Goal: Information Seeking & Learning: Learn about a topic

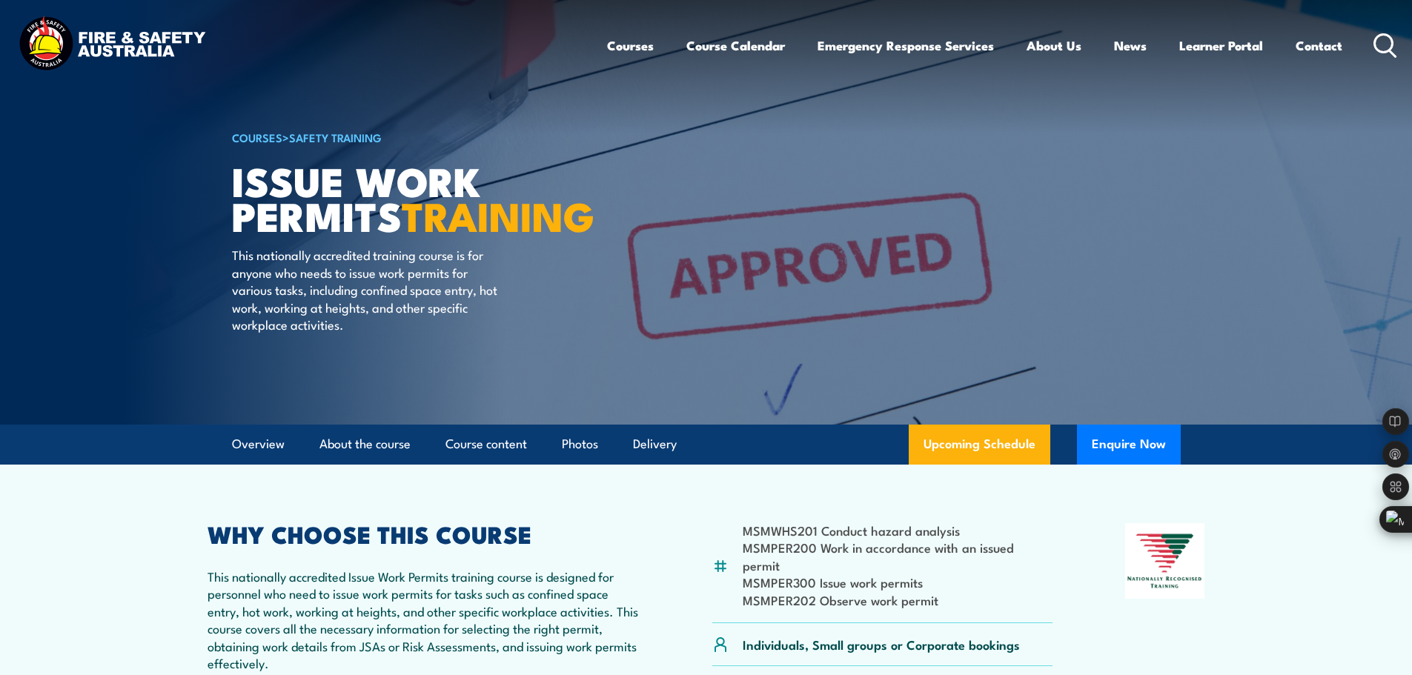
click at [1387, 44] on icon at bounding box center [1385, 45] width 24 height 24
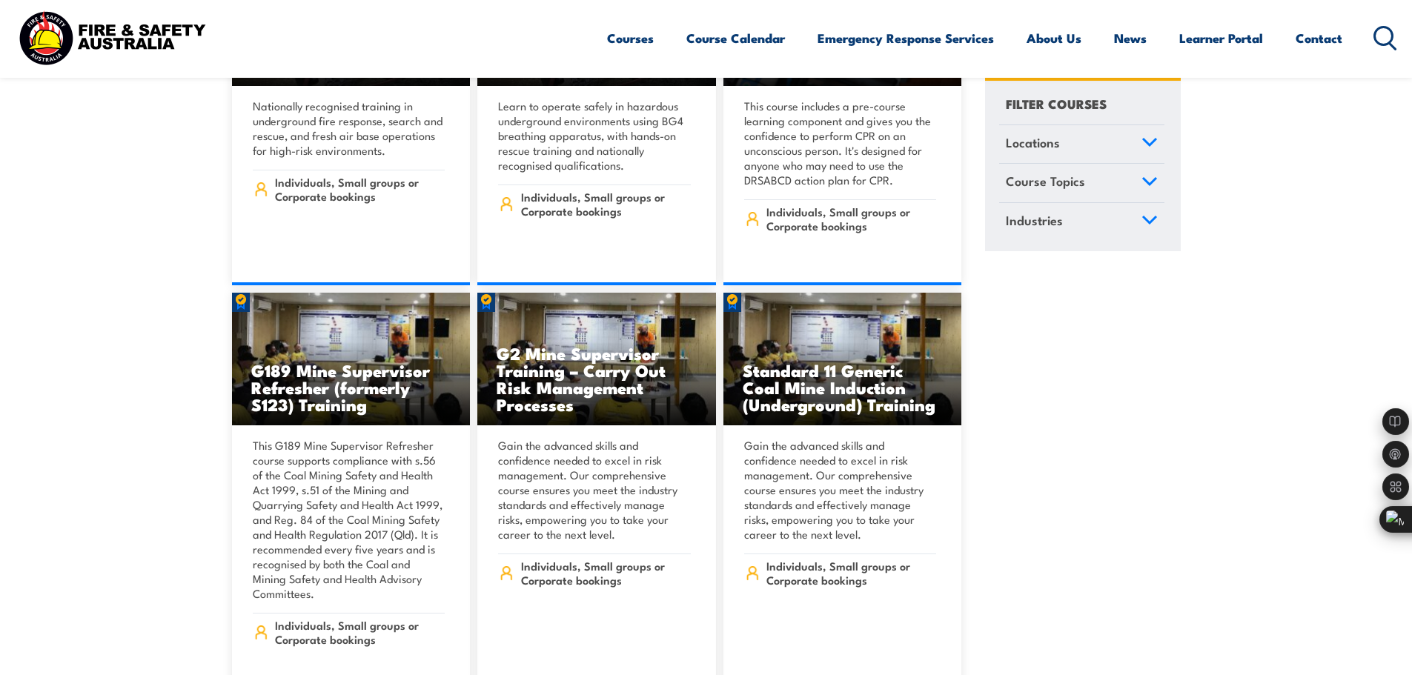
scroll to position [292, 0]
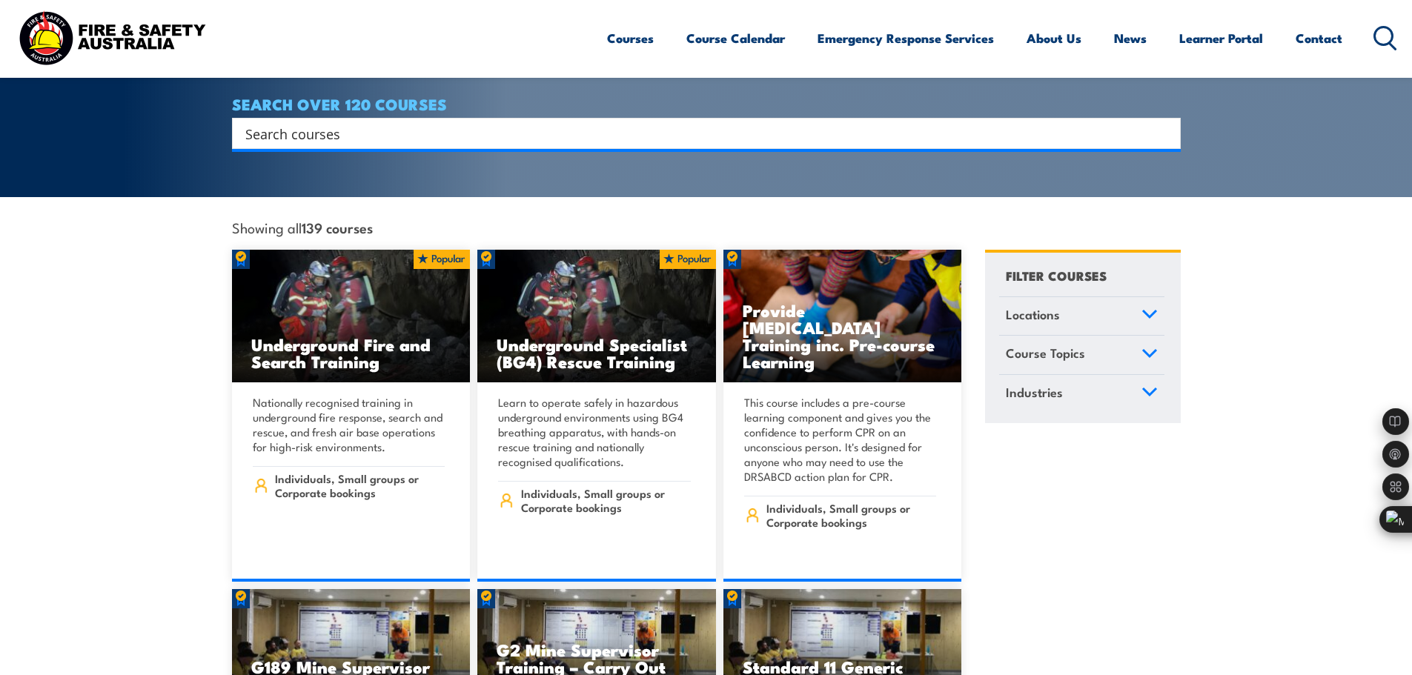
click at [353, 122] on input "Search input" at bounding box center [696, 133] width 903 height 22
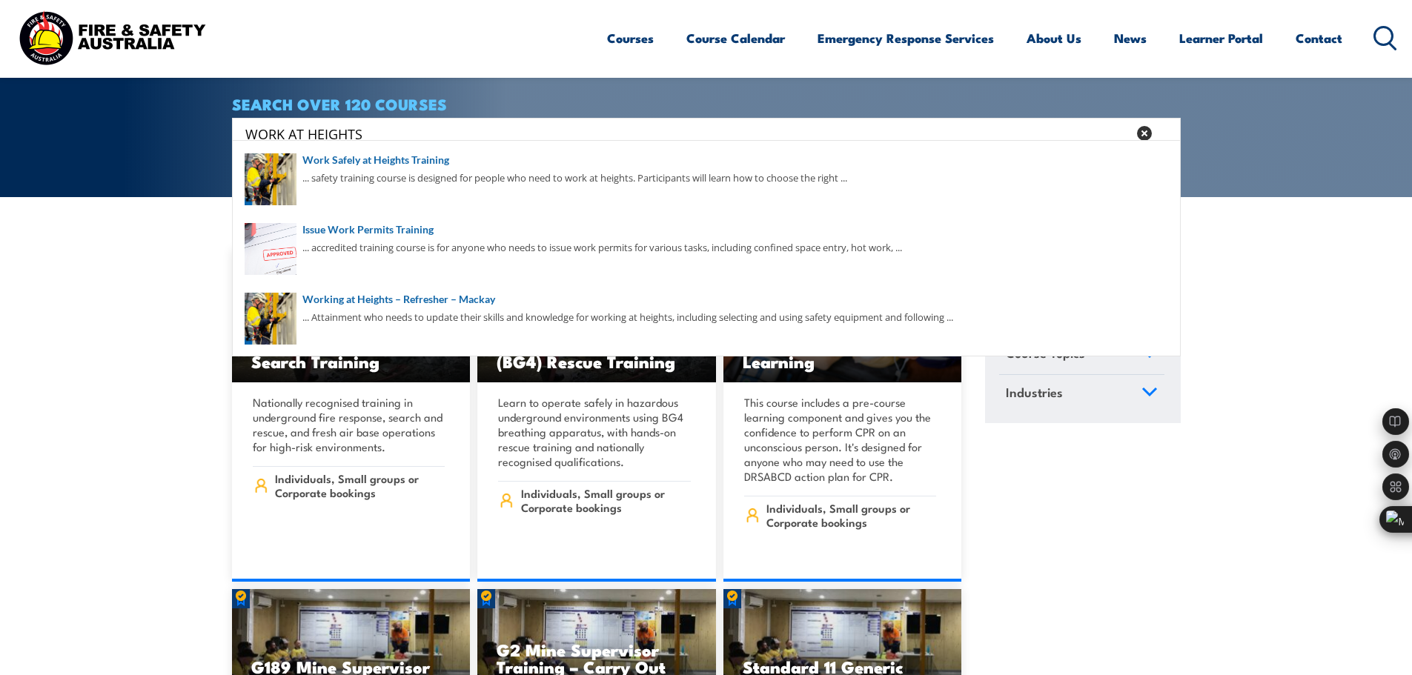
type input "WORK AT HEIGHTS"
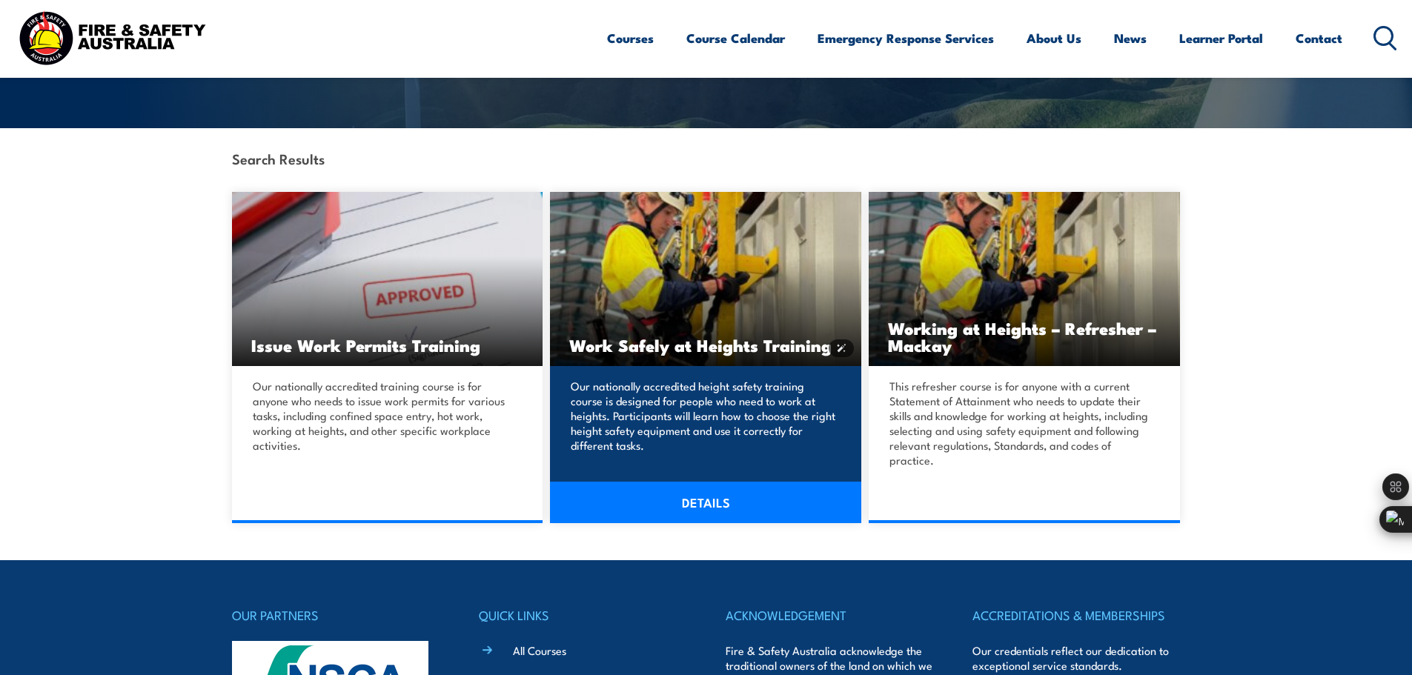
scroll to position [371, 0]
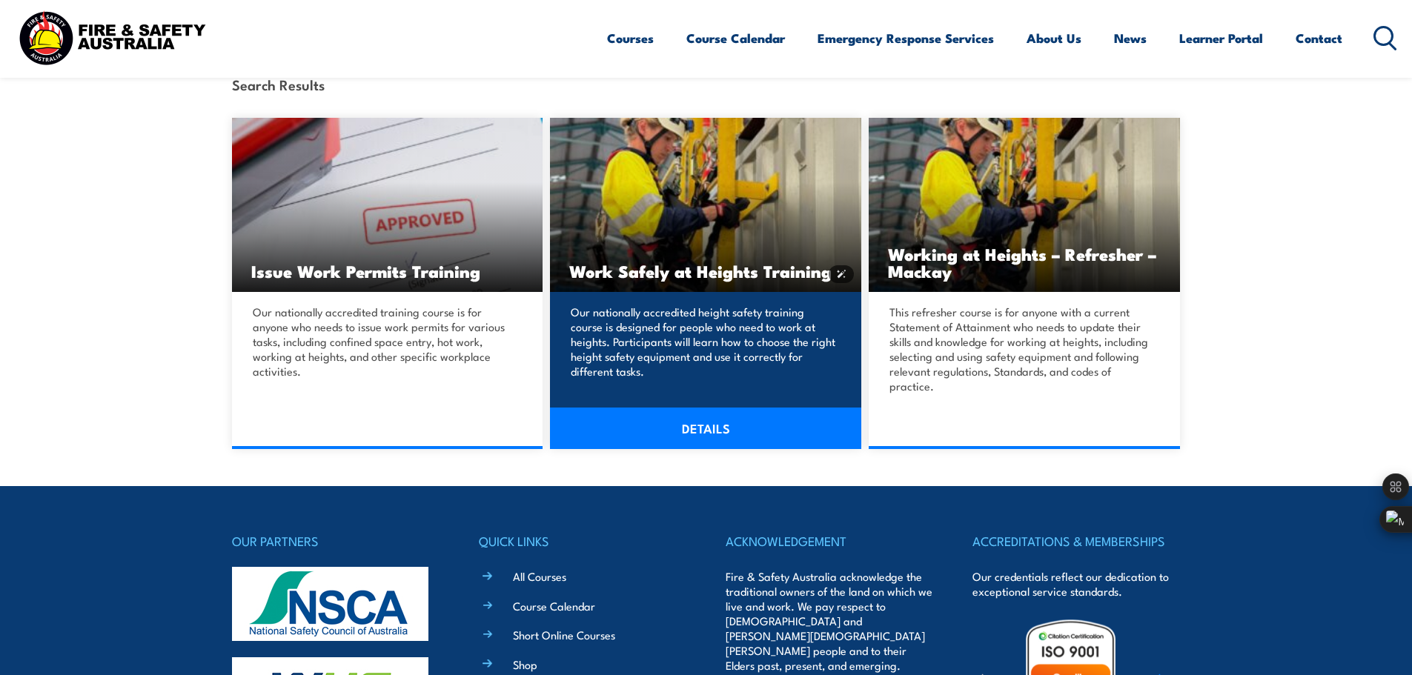
click at [675, 241] on img at bounding box center [705, 205] width 311 height 174
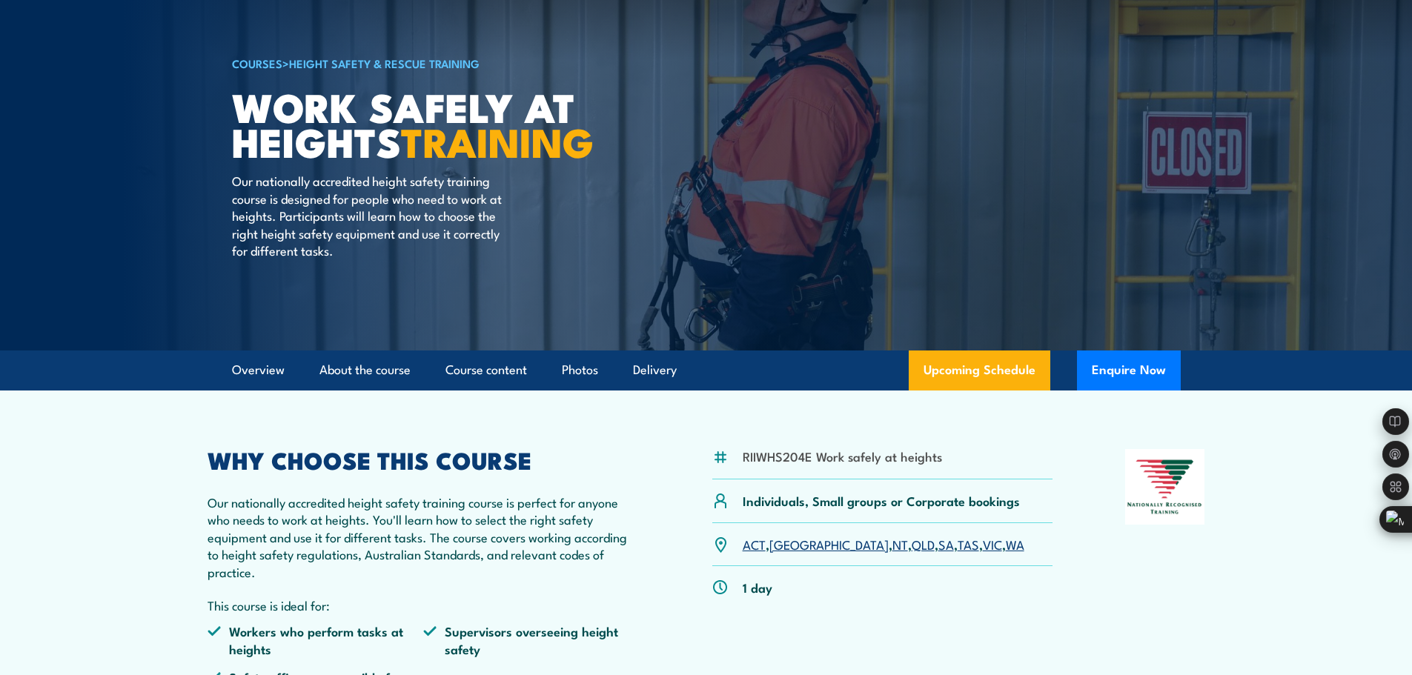
scroll to position [222, 0]
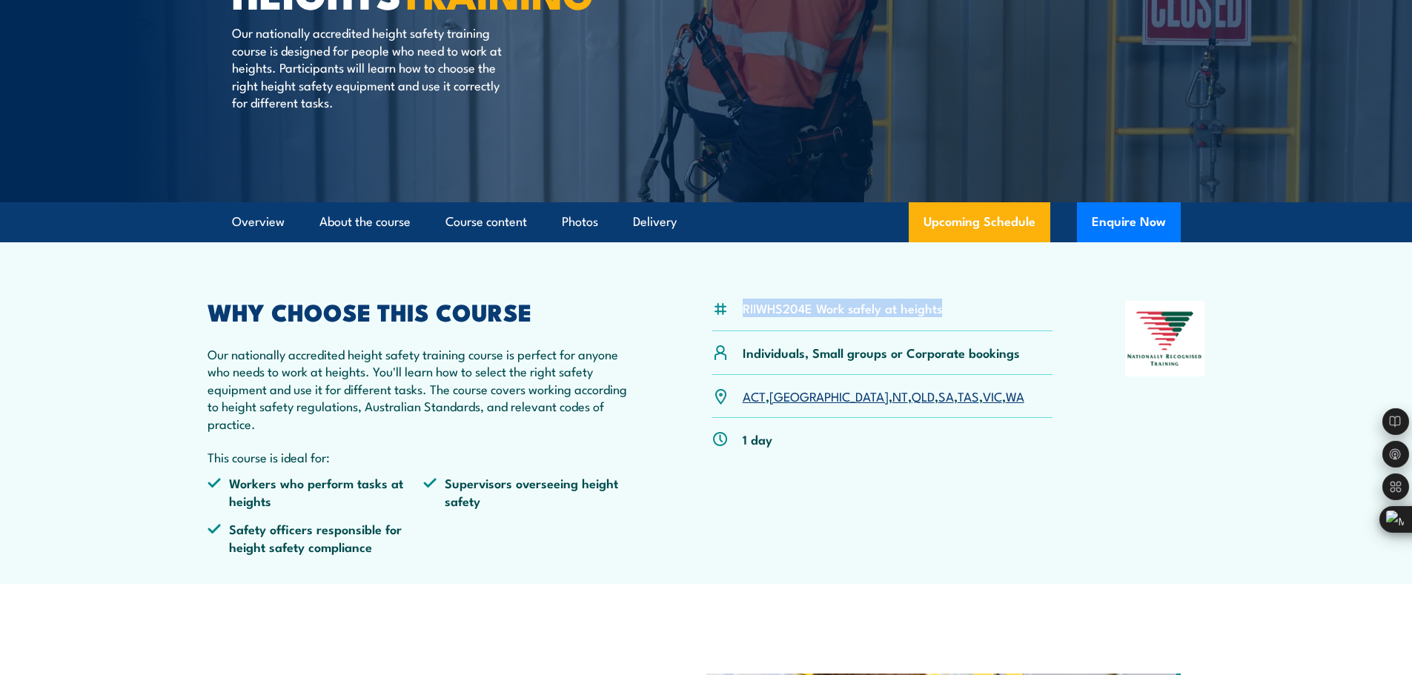
drag, startPoint x: 743, startPoint y: 309, endPoint x: 979, endPoint y: 319, distance: 235.9
click at [979, 319] on div "RIIWHS204E Work safely at heights" at bounding box center [882, 316] width 341 height 30
copy li "RIIWHS204E Work safely at heights"
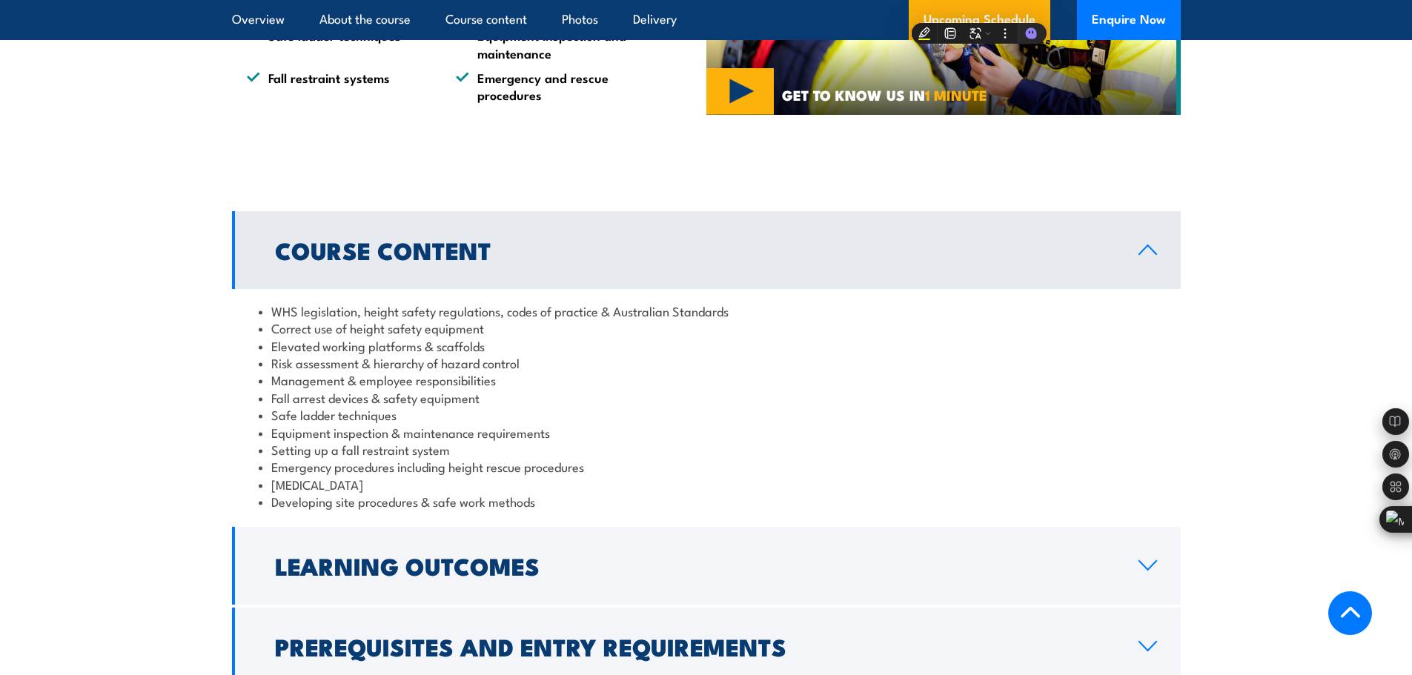
scroll to position [1260, 0]
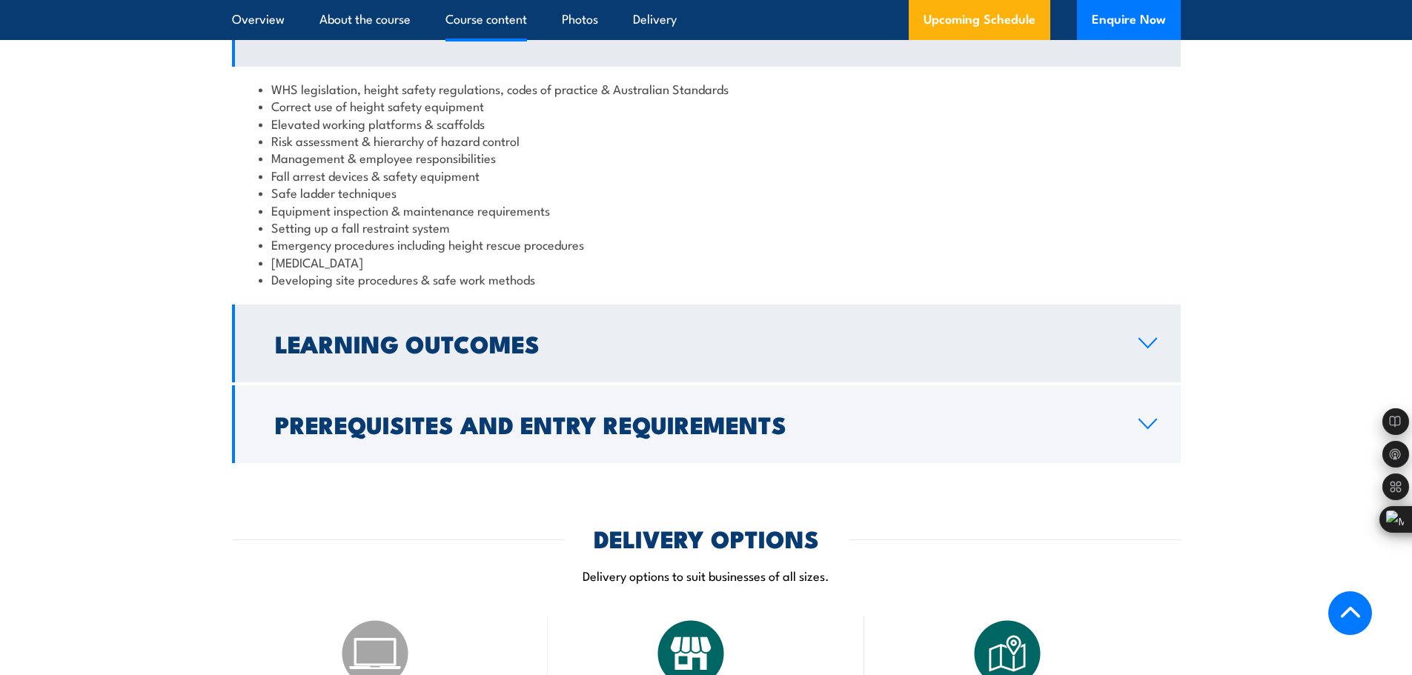
click at [296, 348] on h2 "Learning Outcomes" at bounding box center [695, 343] width 840 height 21
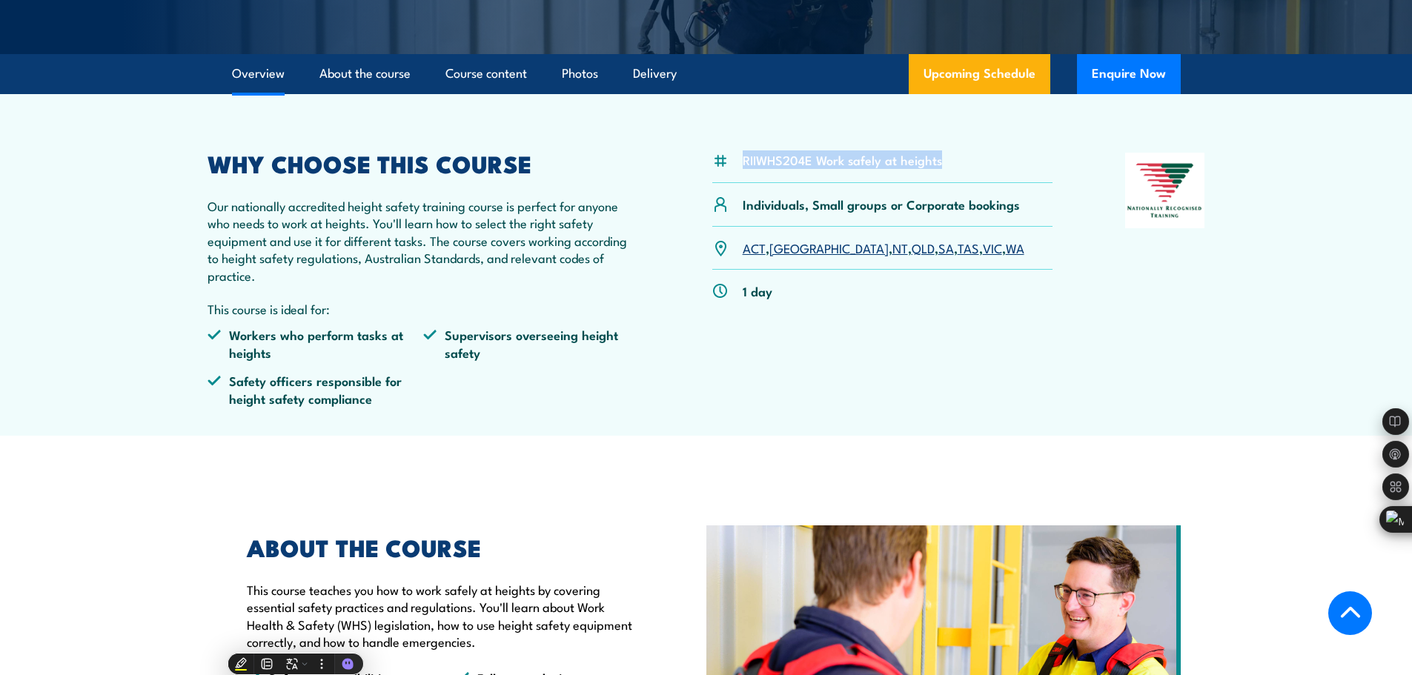
scroll to position [519, 0]
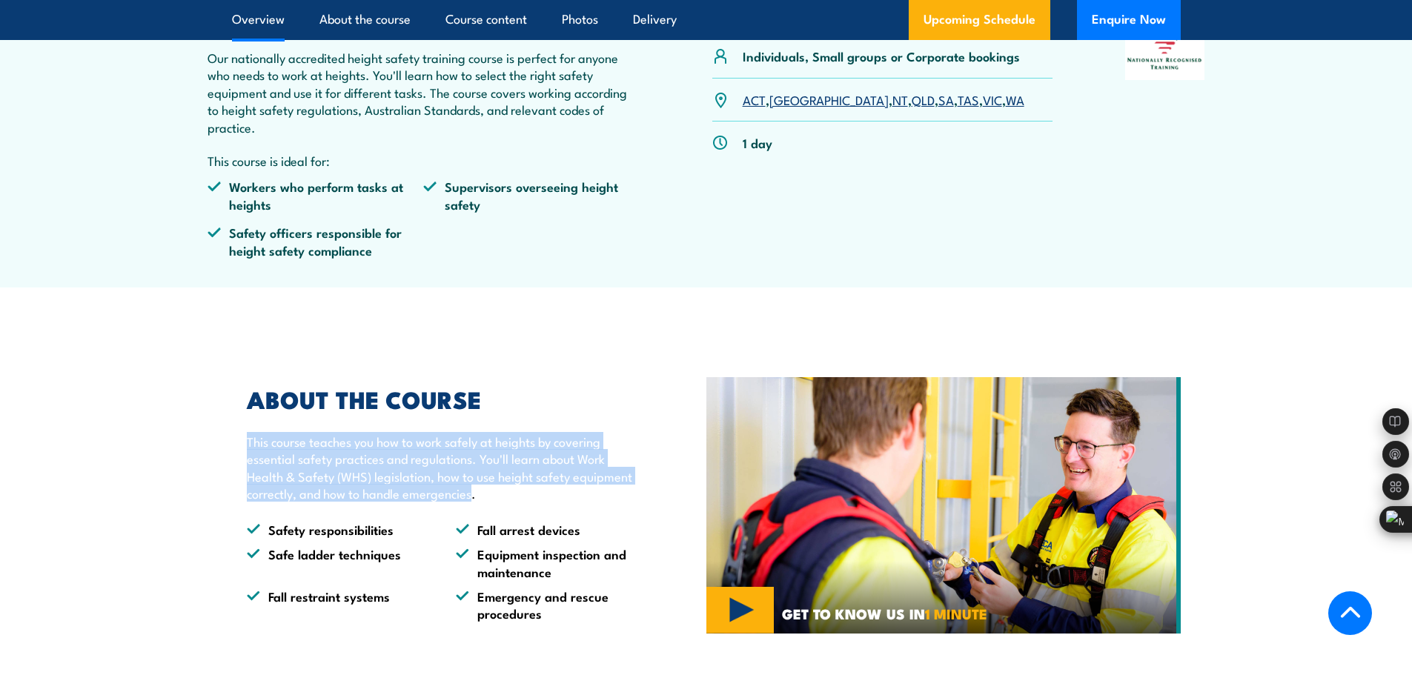
drag, startPoint x: 248, startPoint y: 437, endPoint x: 473, endPoint y: 490, distance: 230.7
click at [473, 490] on p "This course teaches you how to work safely at heights by covering essential saf…" at bounding box center [442, 468] width 391 height 70
copy p "This course teaches you how to work safely at heights by covering essential saf…"
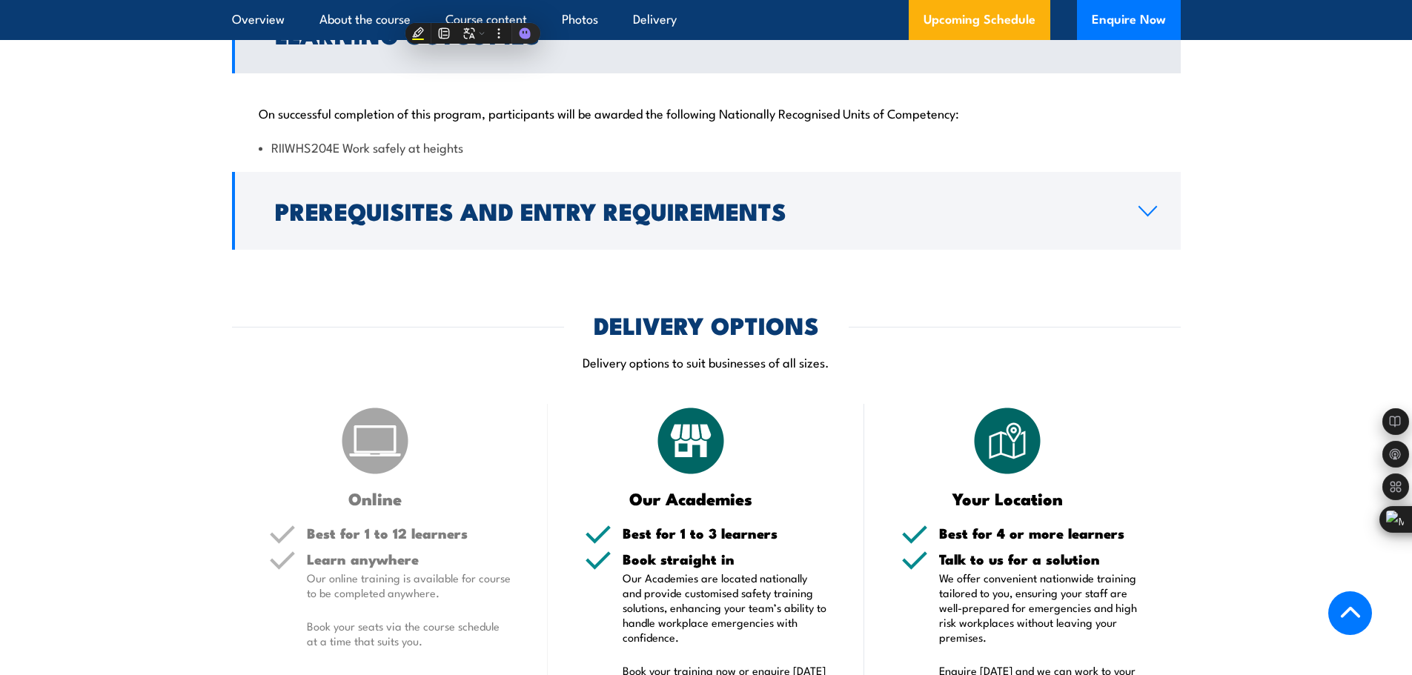
scroll to position [1038, 0]
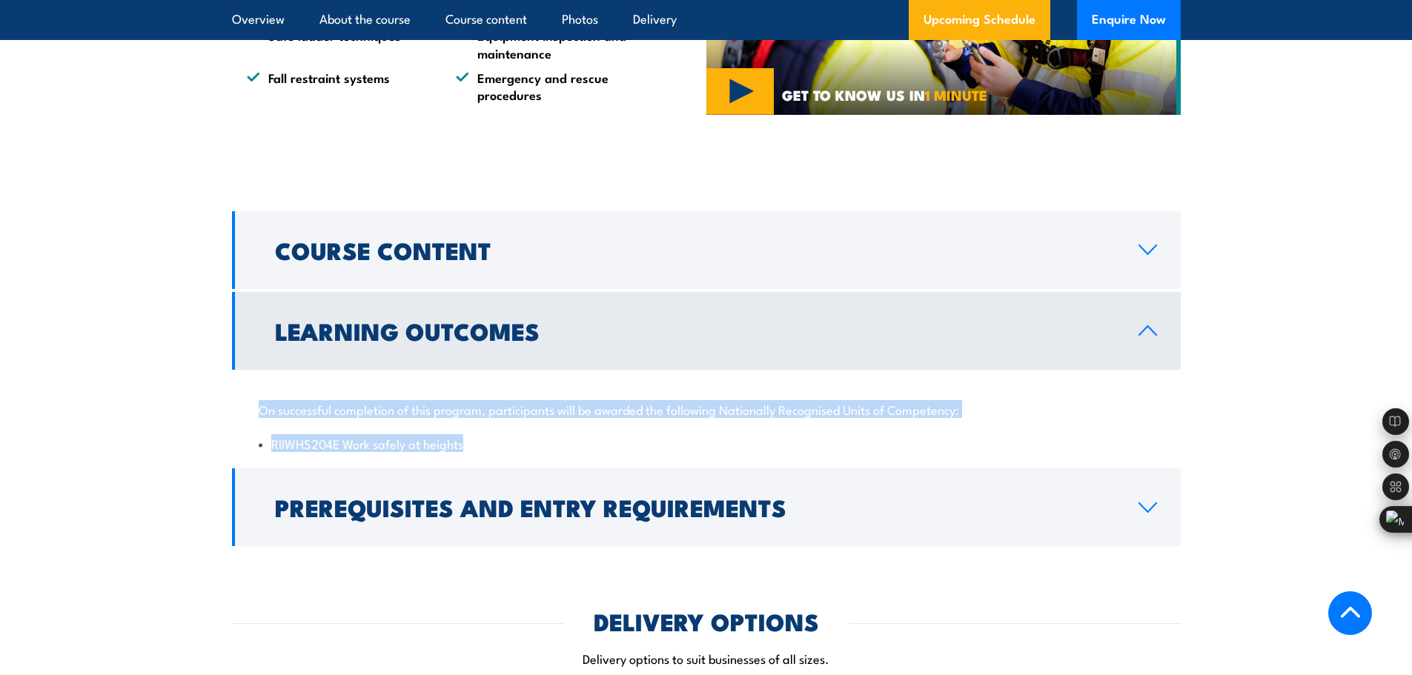
drag, startPoint x: 257, startPoint y: 406, endPoint x: 480, endPoint y: 440, distance: 225.7
click at [480, 440] on div "On successful completion of this program, participants will be awarded the foll…" at bounding box center [706, 418] width 949 height 96
copy div "On successful completion of this program, participants will be awarded the foll…"
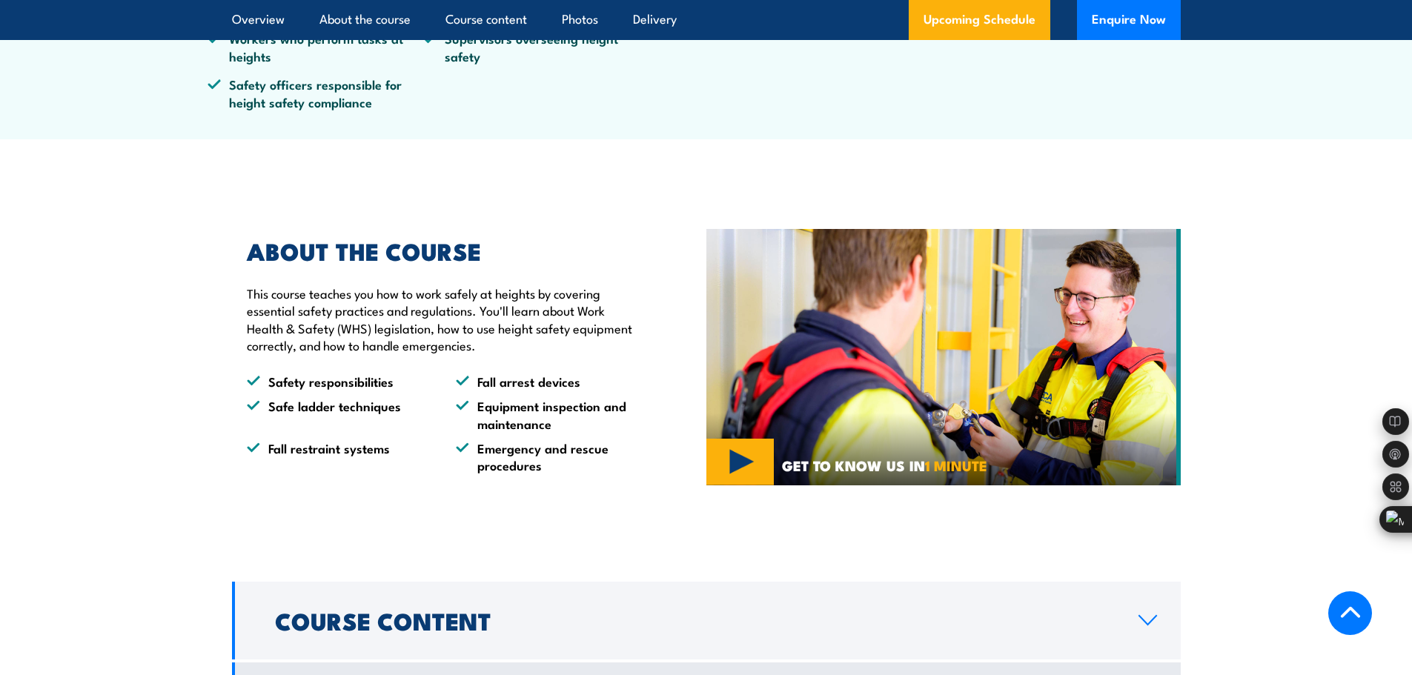
scroll to position [371, 0]
